Goal: Check status: Check status

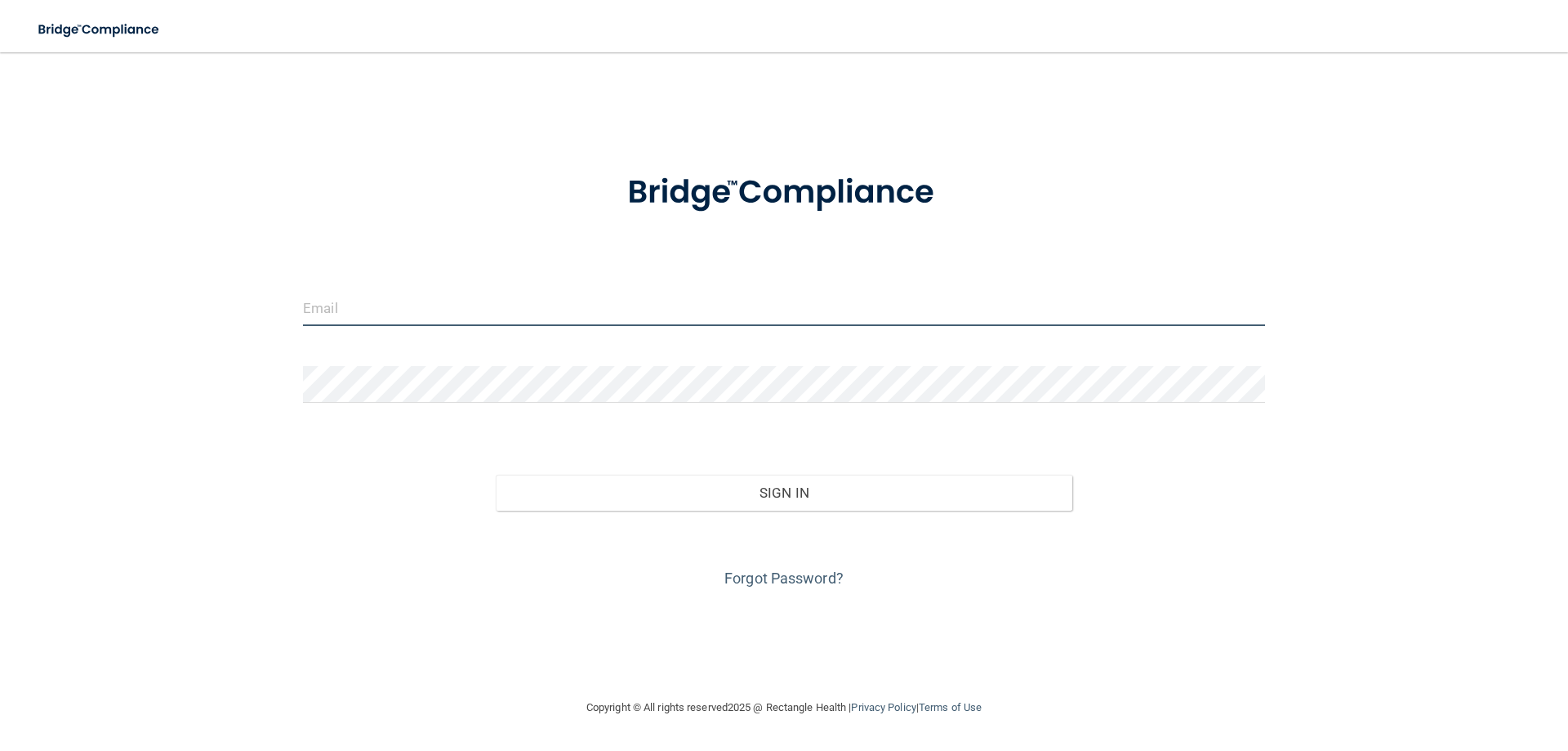
click at [534, 324] on input "email" at bounding box center [784, 307] width 962 height 37
type input "[EMAIL_ADDRESS][DOMAIN_NAME]"
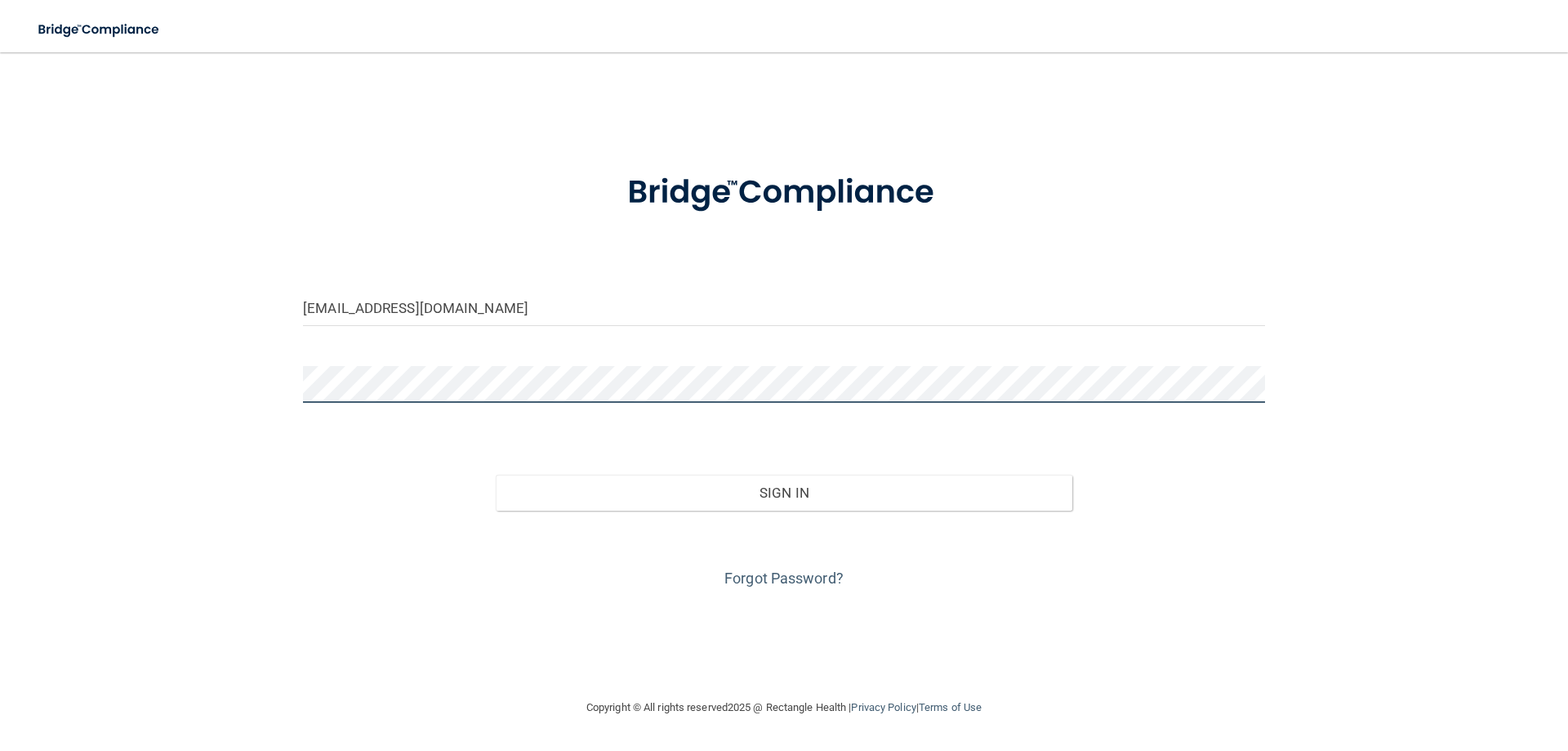
click at [496, 474] on button "Sign In" at bounding box center [784, 493] width 578 height 36
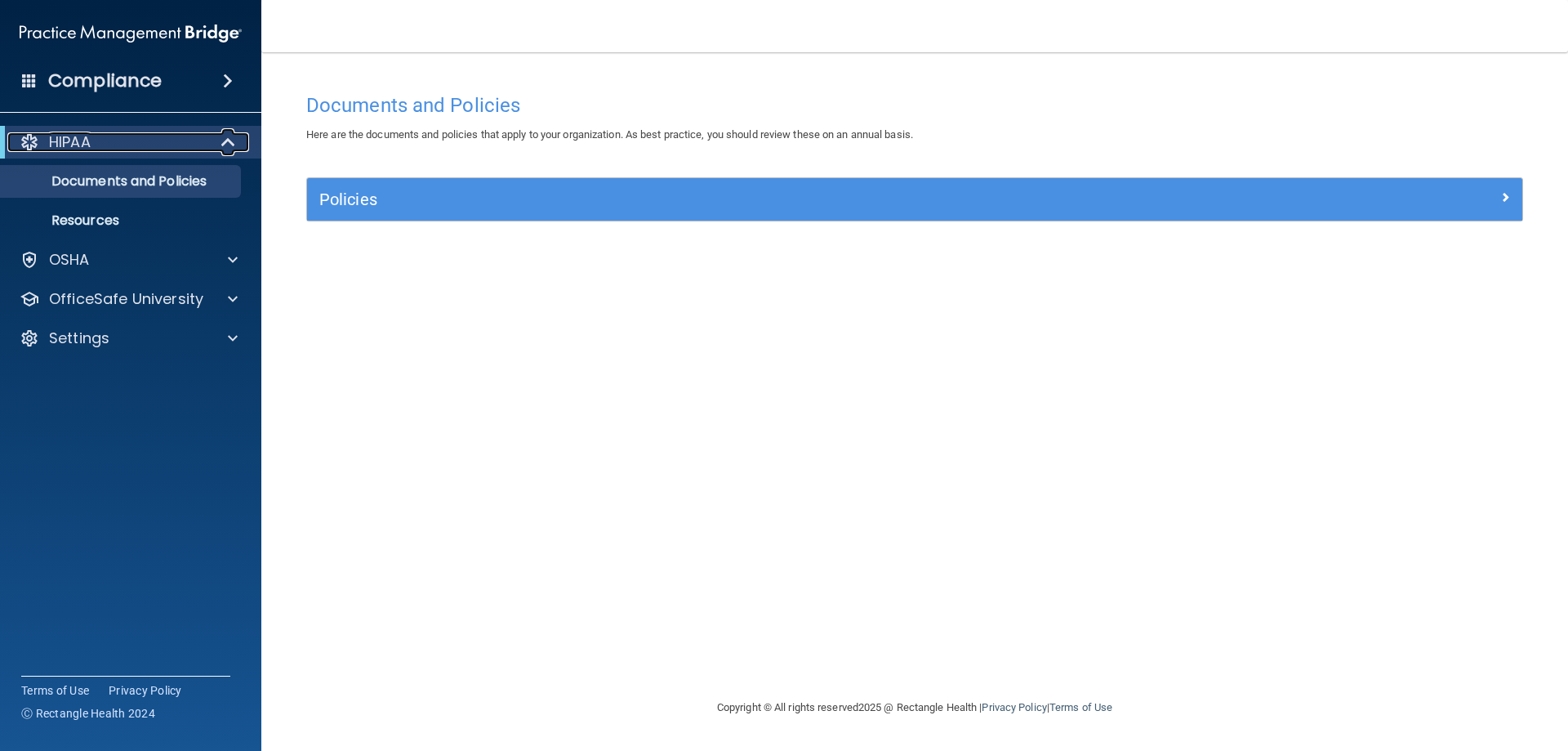
click at [130, 137] on div "HIPAA" at bounding box center [108, 142] width 201 height 20
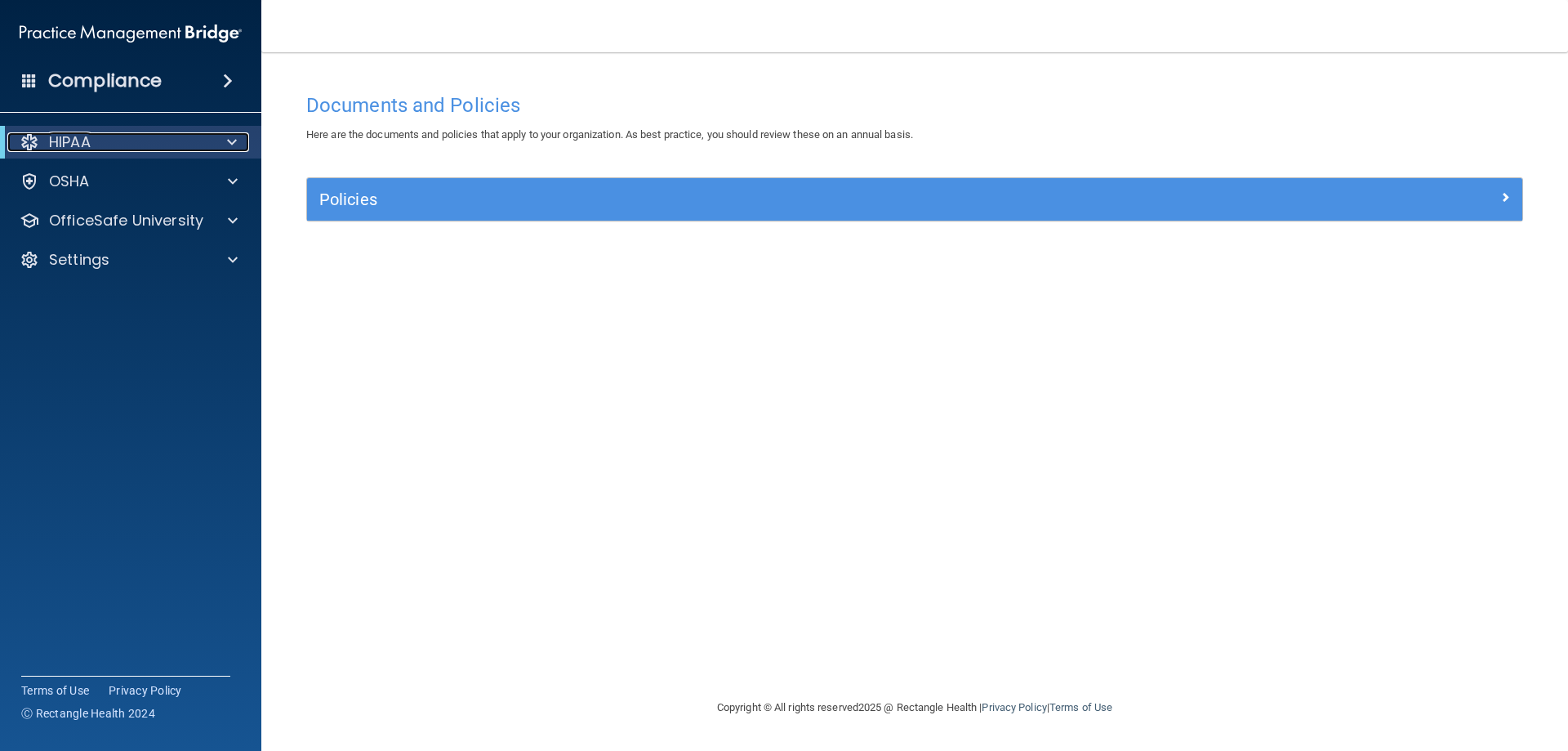
click at [130, 137] on div "HIPAA" at bounding box center [108, 142] width 201 height 20
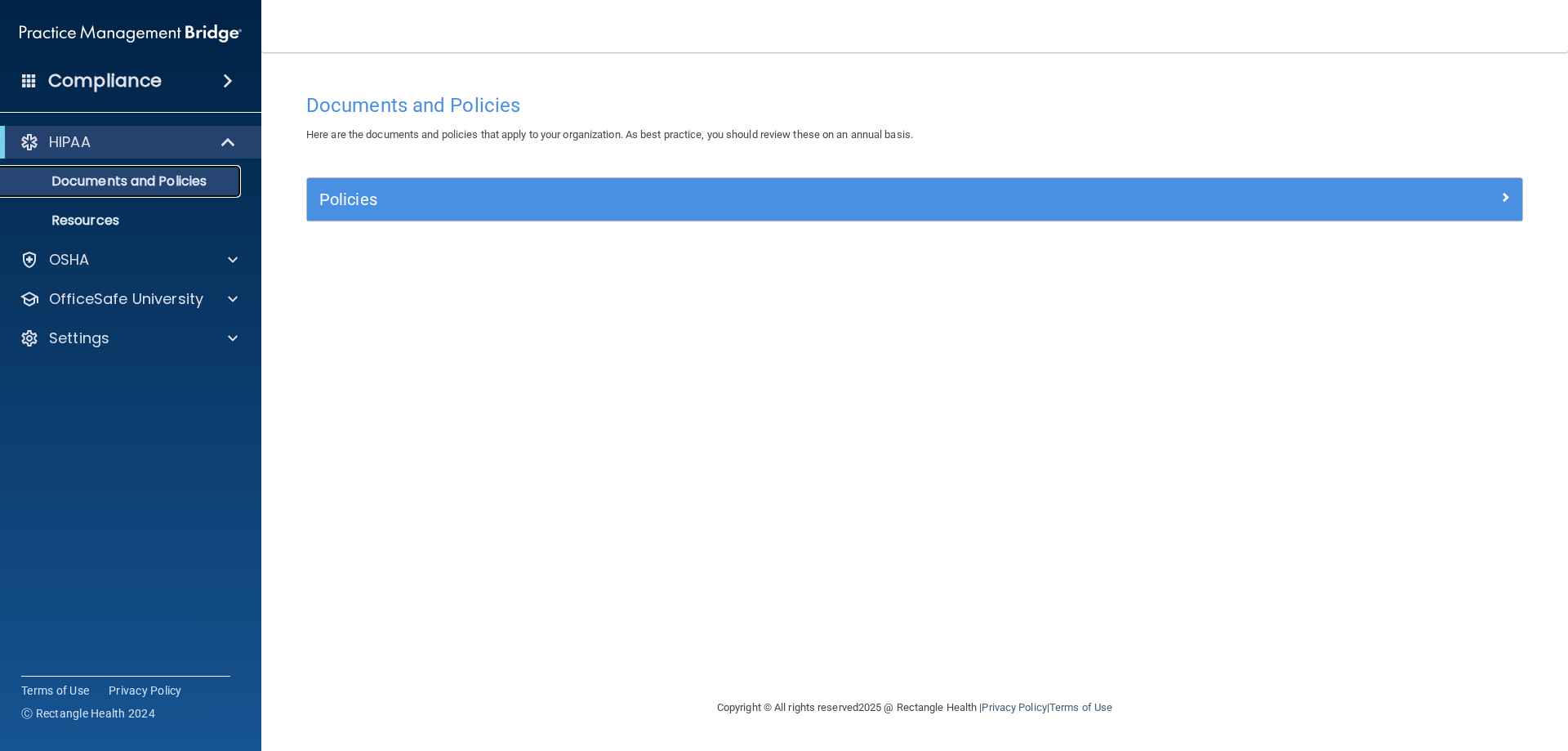
click at [126, 181] on p "Documents and Policies" at bounding box center [122, 181] width 223 height 16
click at [86, 267] on p "OSHA" at bounding box center [69, 260] width 41 height 20
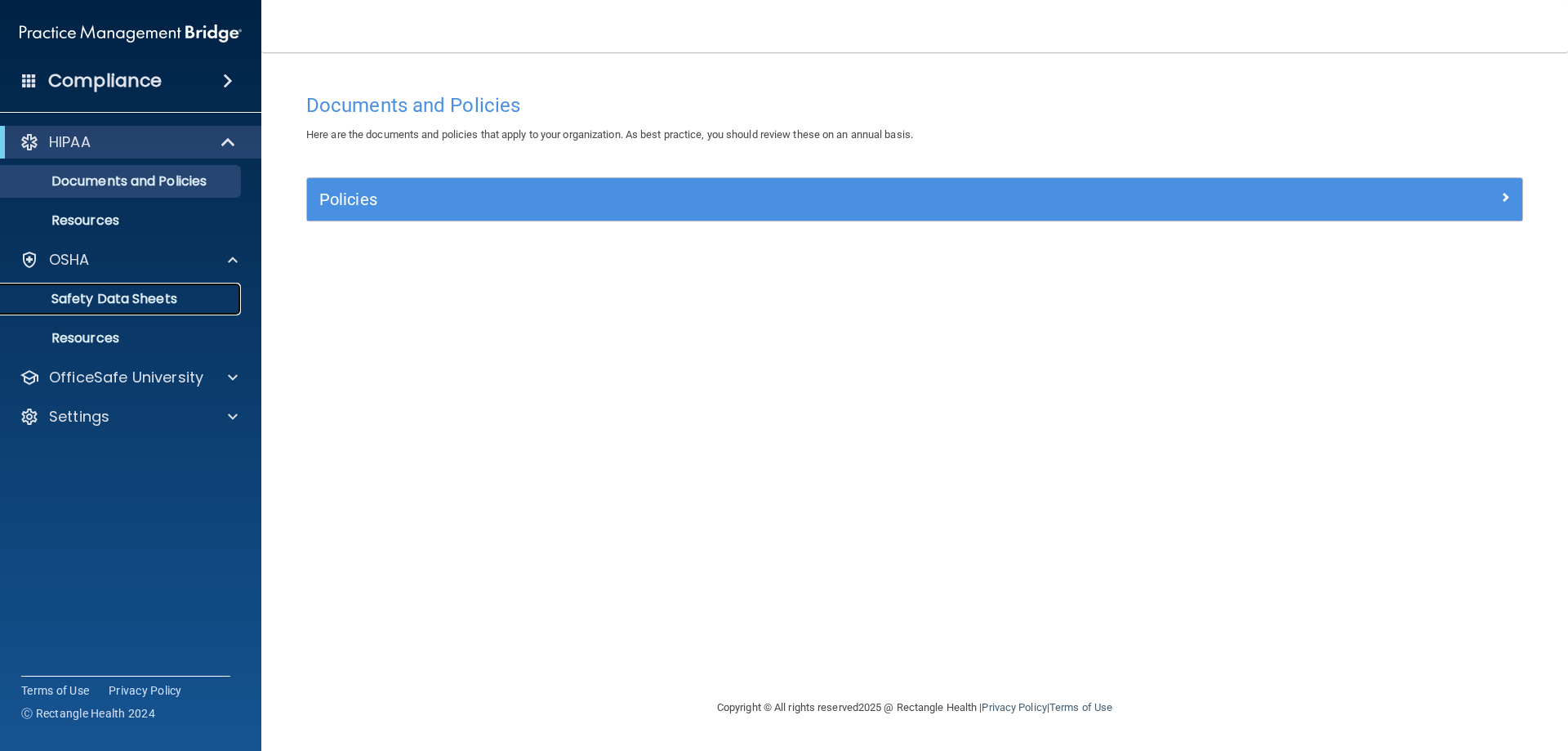
click at [82, 305] on p "Safety Data Sheets" at bounding box center [122, 299] width 223 height 16
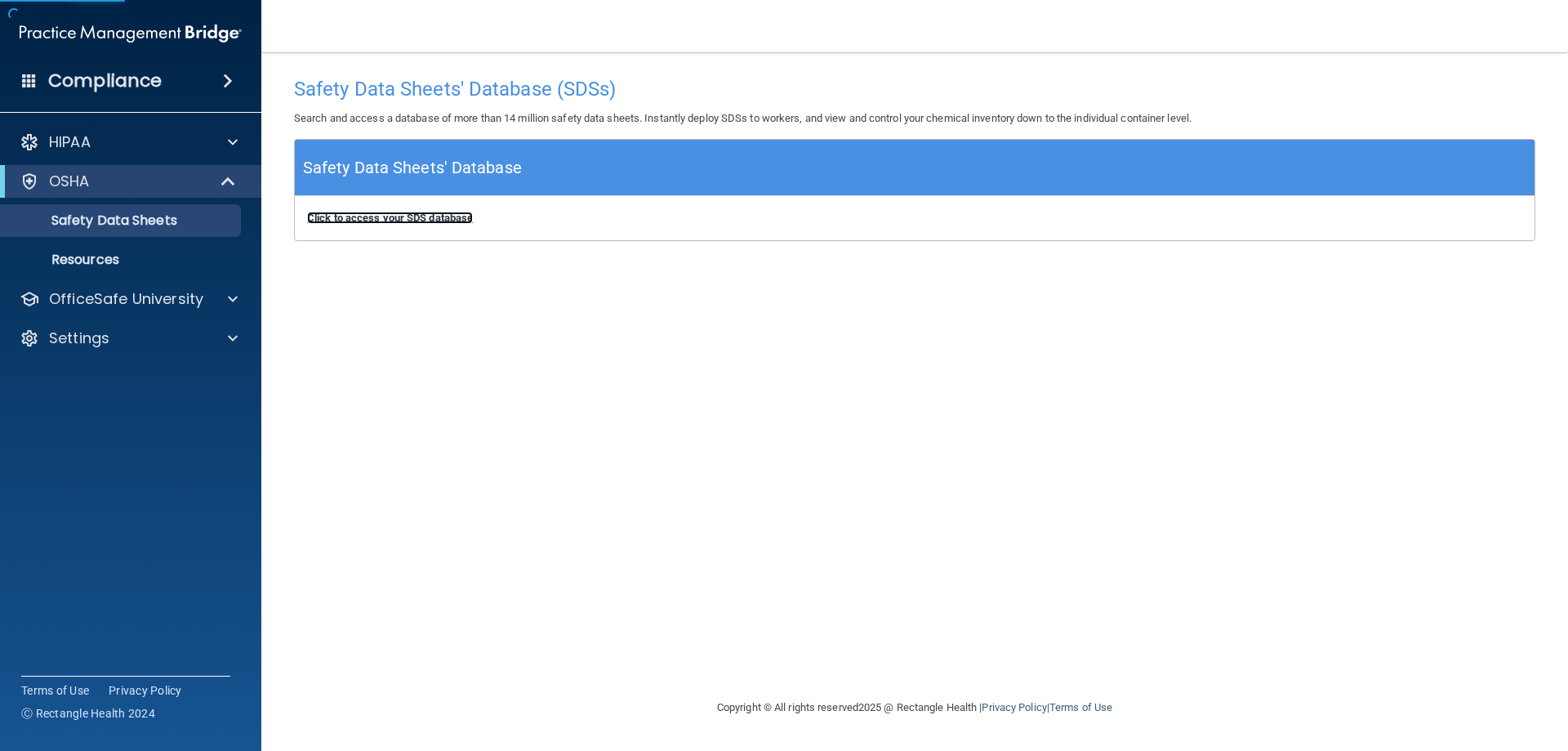
click at [378, 220] on b "Click to access your SDS database" at bounding box center [390, 218] width 166 height 13
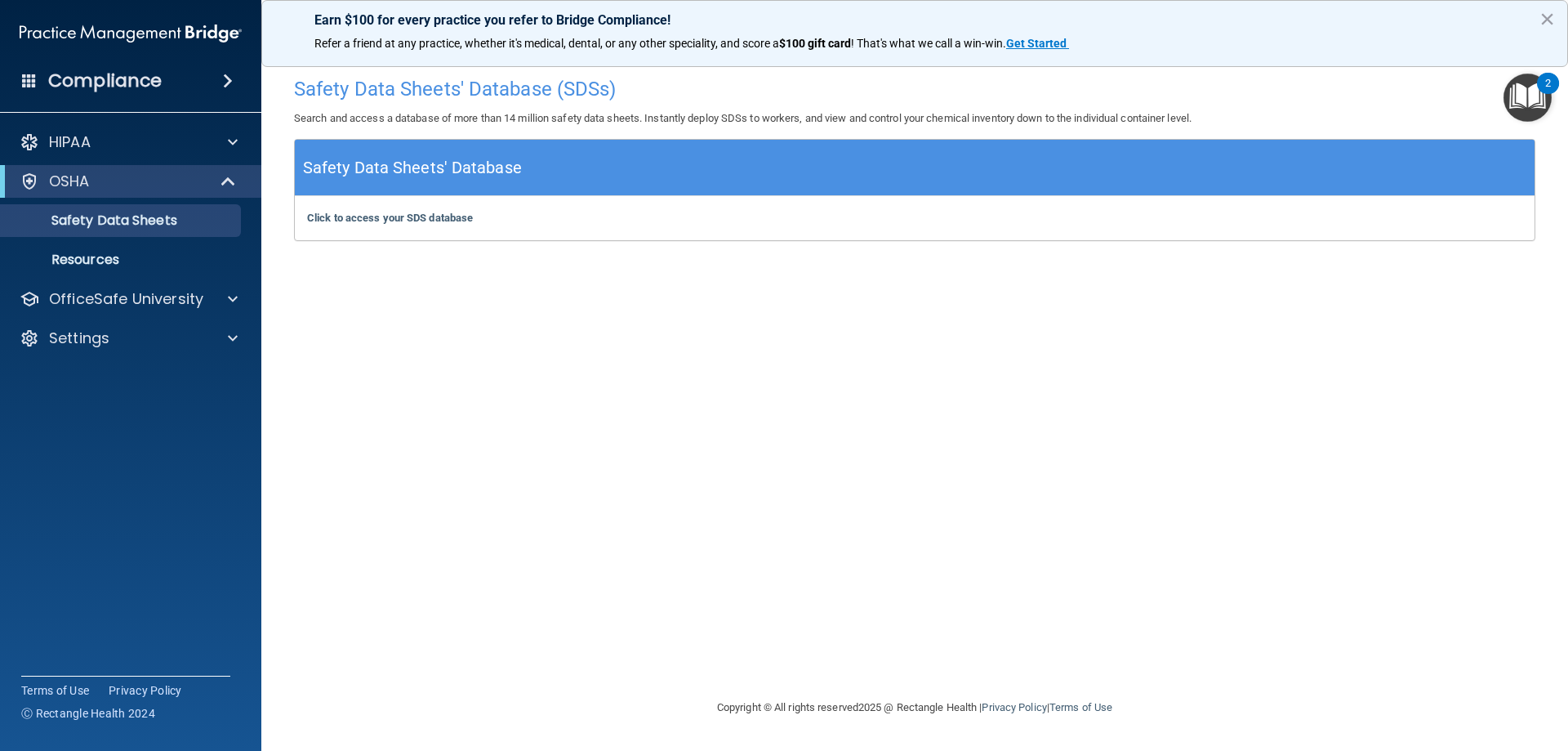
click at [111, 86] on h4 "Compliance" at bounding box center [104, 81] width 113 height 23
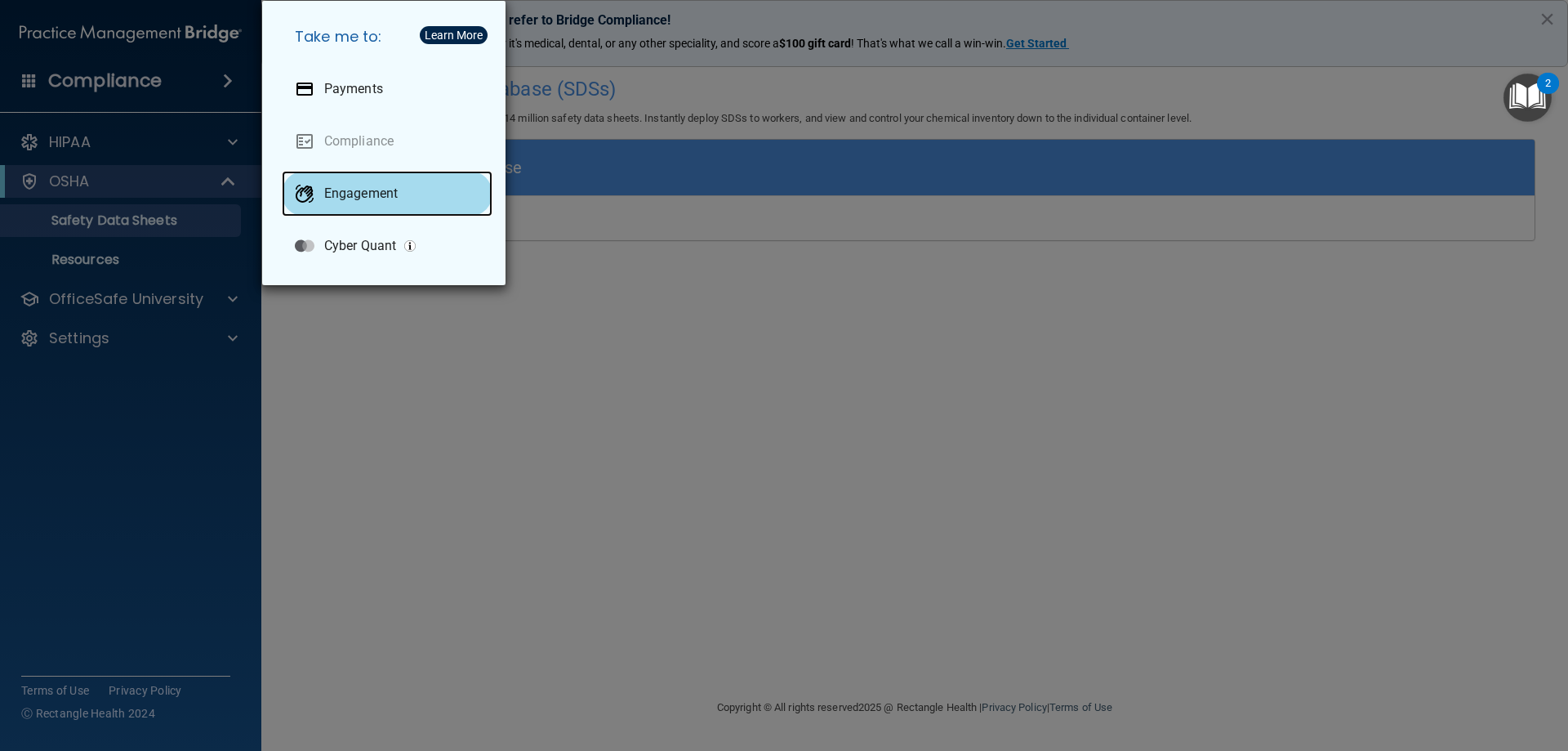
click at [376, 193] on p "Engagement" at bounding box center [360, 193] width 73 height 16
click at [316, 391] on div "Take me to: Payments Compliance Engagement Cyber Quant" at bounding box center [784, 376] width 1568 height 751
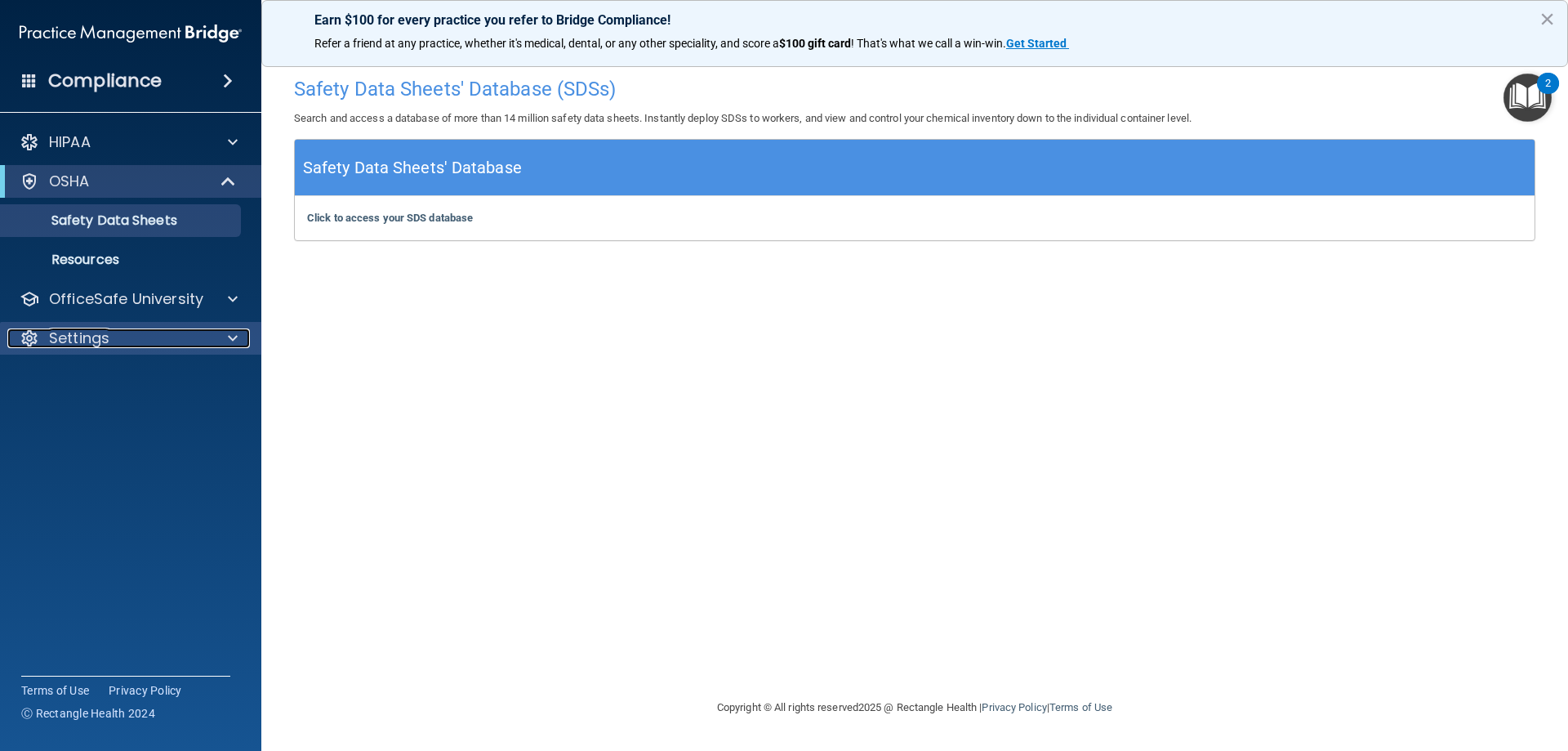
click at [89, 345] on p "Settings" at bounding box center [79, 338] width 61 height 20
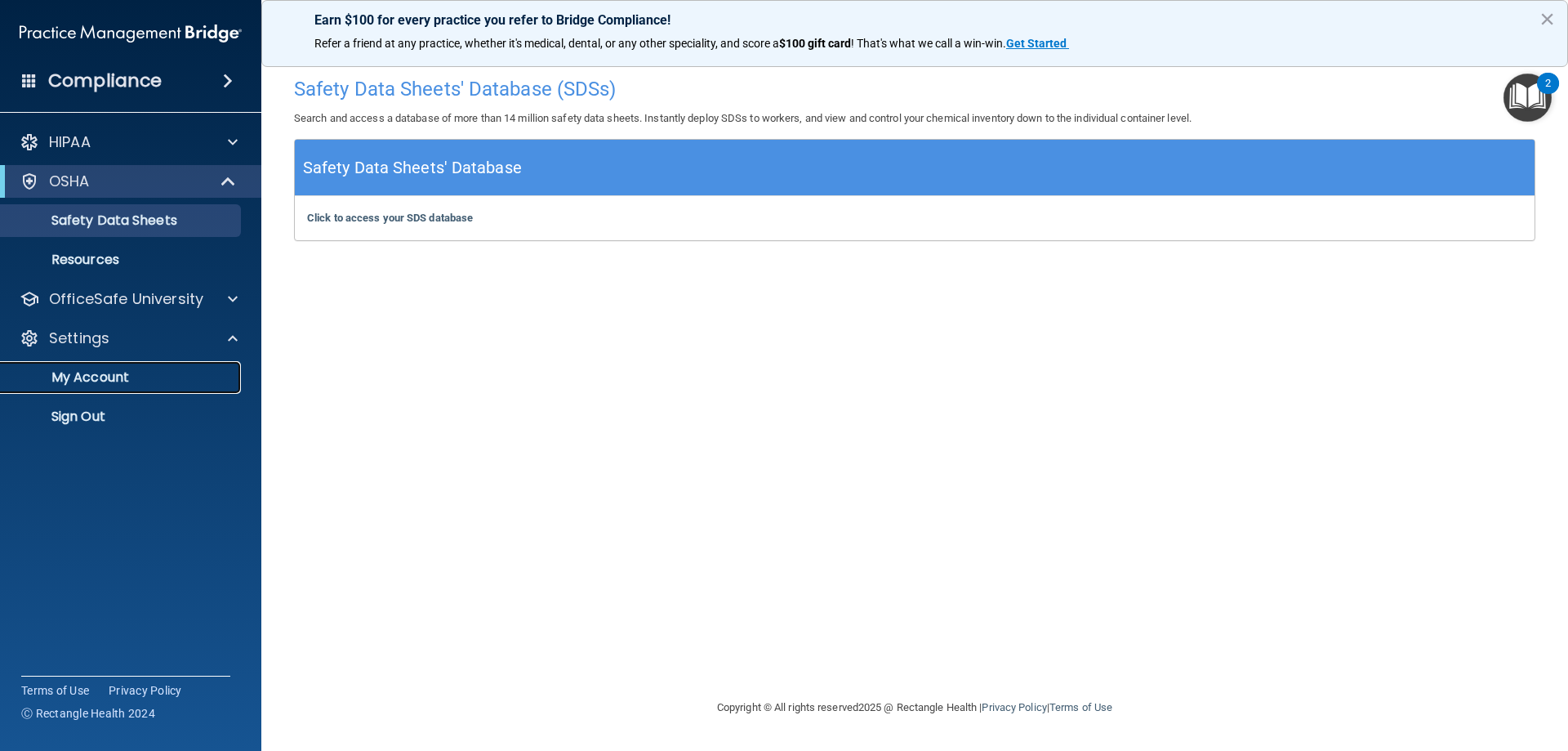
click at [77, 376] on p "My Account" at bounding box center [122, 377] width 223 height 16
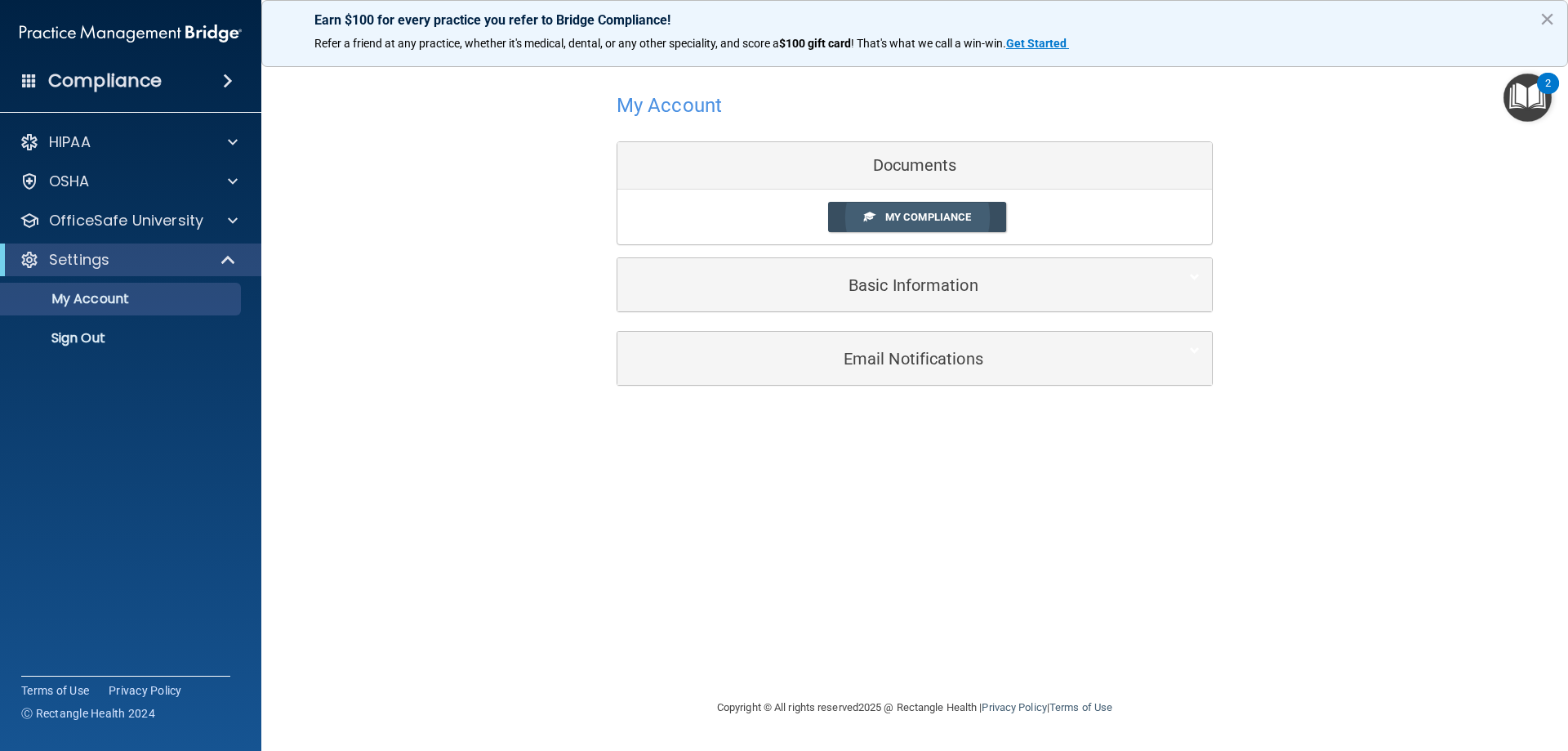
click at [937, 223] on span "My Compliance" at bounding box center [928, 217] width 86 height 13
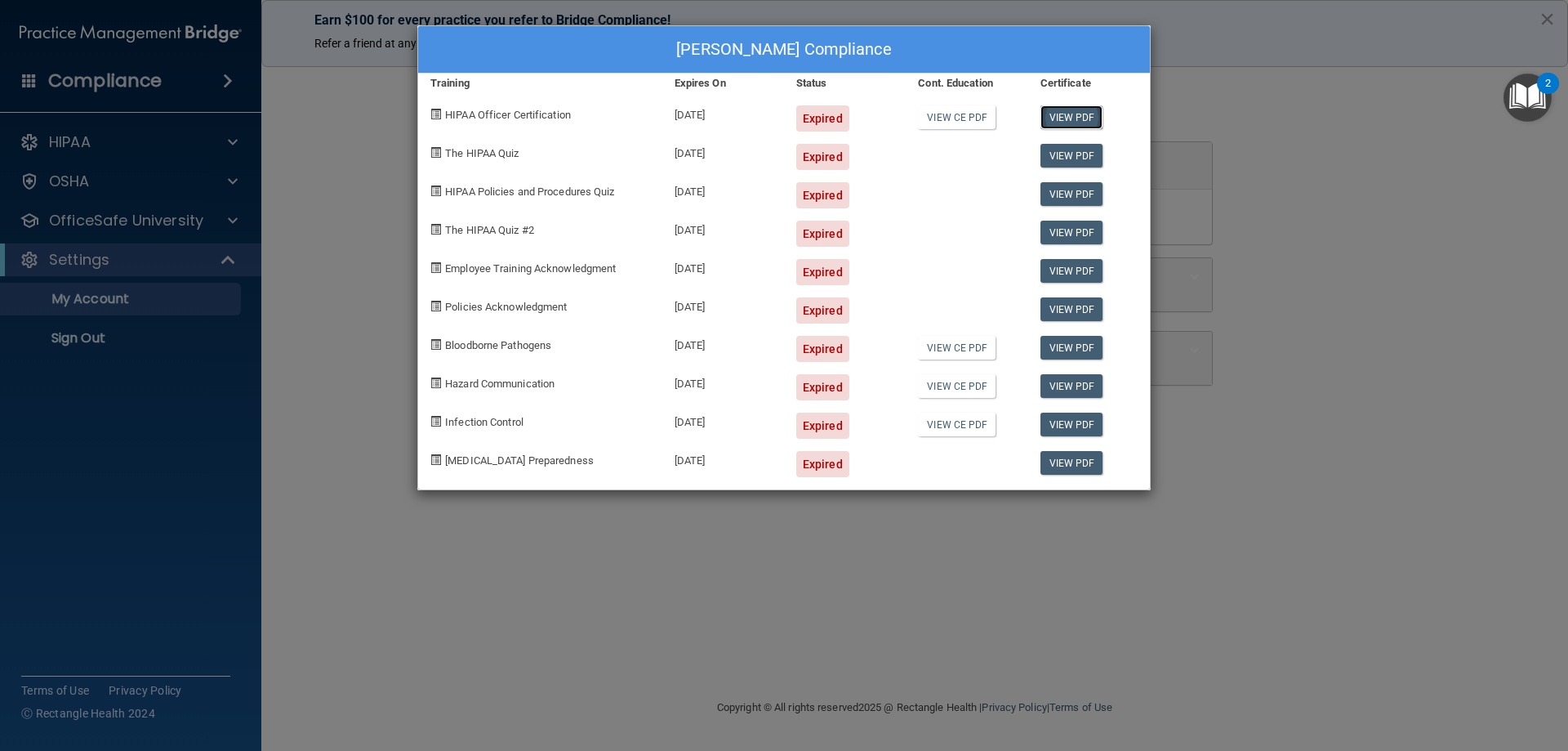
click at [1065, 121] on link "View PDF" at bounding box center [1071, 117] width 63 height 24
click at [959, 119] on link "View CE PDF" at bounding box center [957, 117] width 78 height 24
click at [1230, 470] on div "[PERSON_NAME] Compliance Training Expires On Status Cont. Education Certificate…" at bounding box center [784, 376] width 1568 height 751
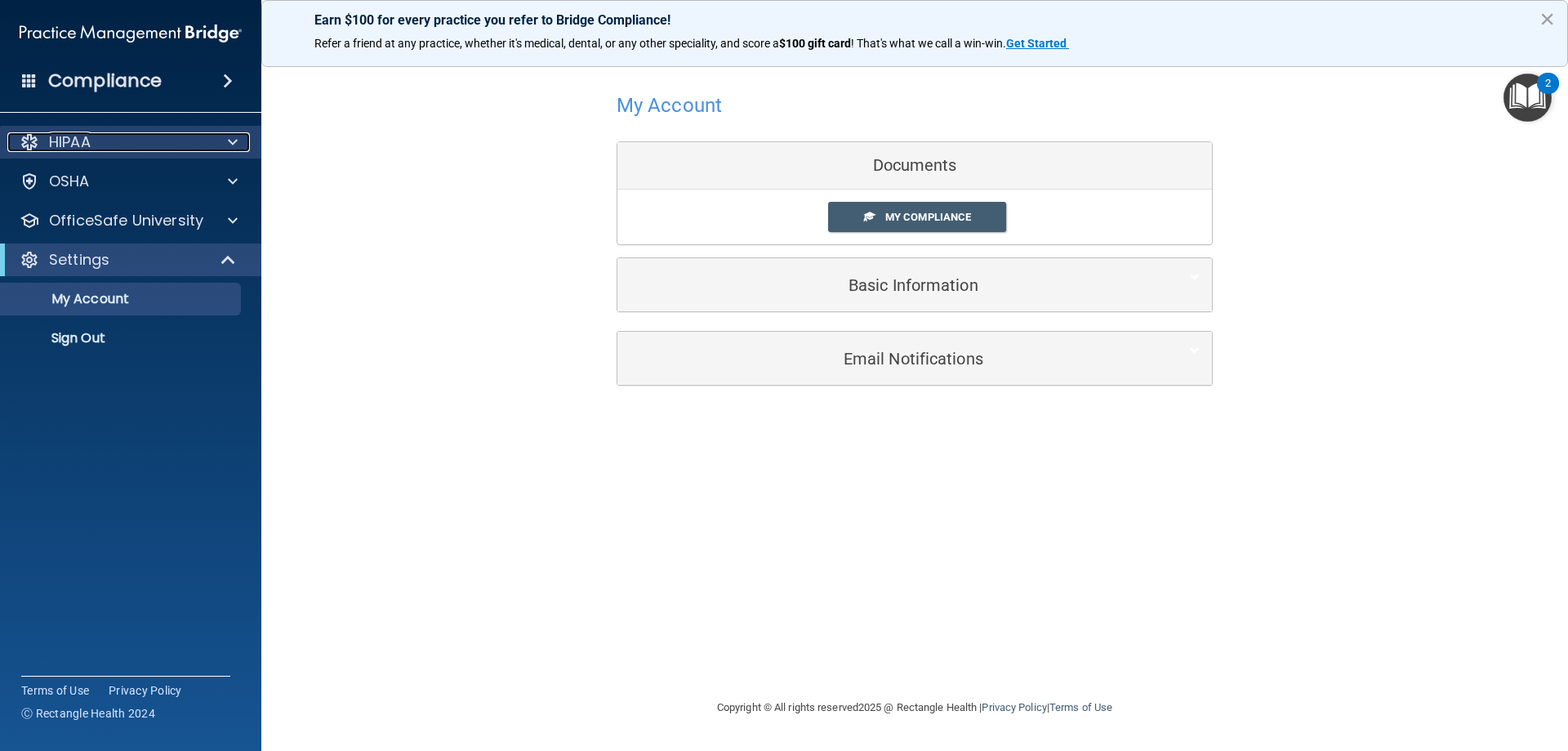
click at [106, 147] on div "HIPAA" at bounding box center [108, 142] width 202 height 20
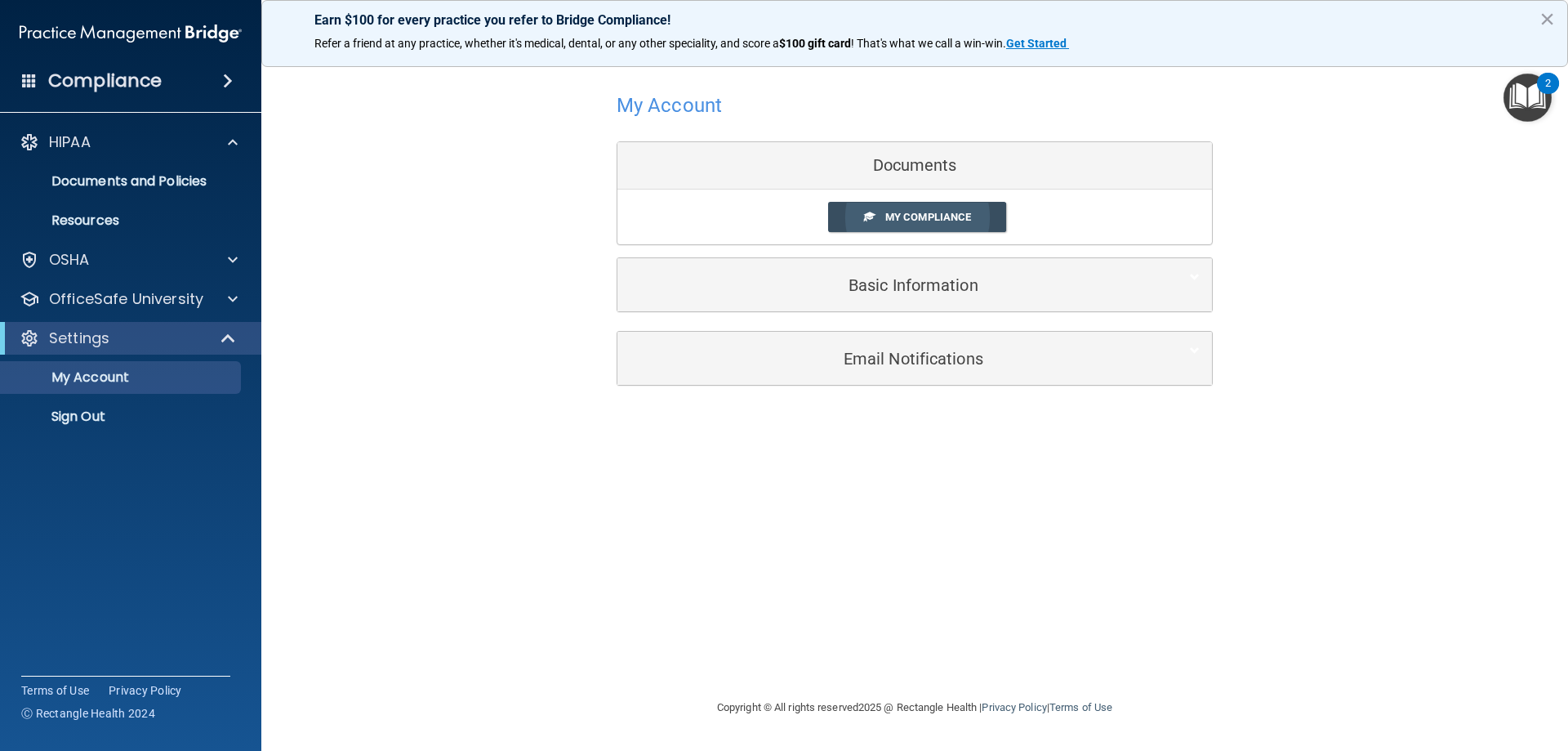
click at [878, 225] on link "My Compliance" at bounding box center [917, 216] width 179 height 30
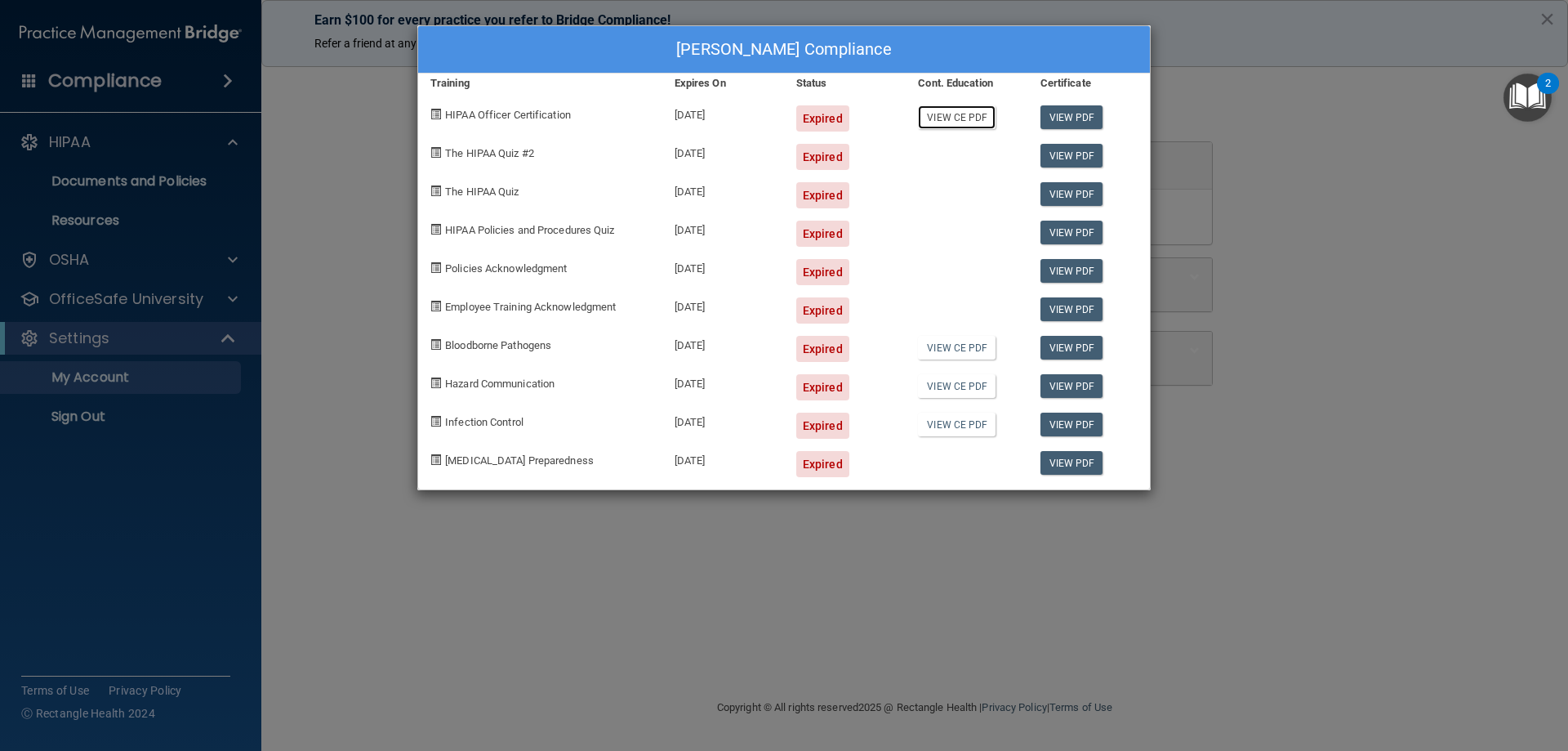
click at [989, 120] on link "View CE PDF" at bounding box center [957, 117] width 78 height 24
